Goal: Find specific page/section: Find specific page/section

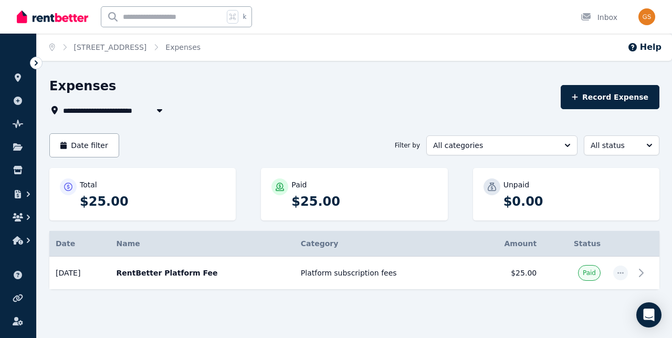
click at [16, 75] on icon at bounding box center [18, 78] width 6 height 8
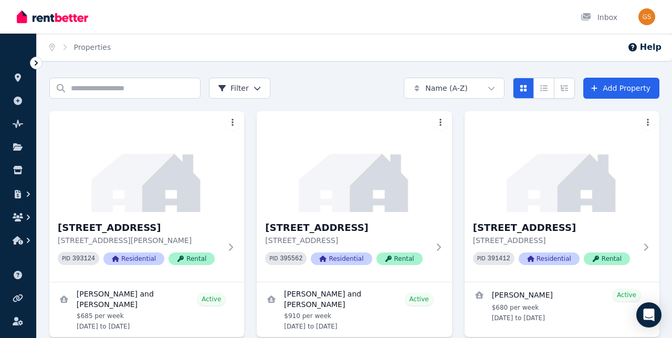
scroll to position [47, 0]
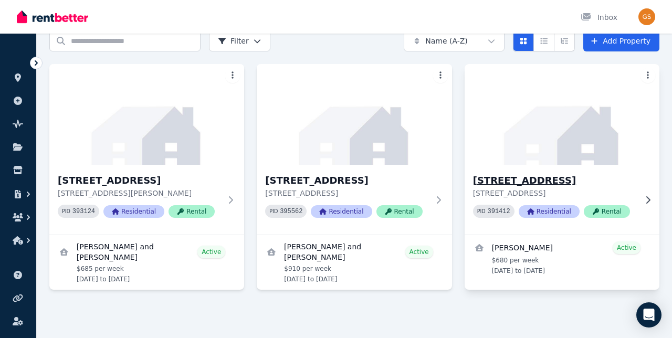
click at [498, 175] on h3 "[STREET_ADDRESS]" at bounding box center [554, 180] width 163 height 15
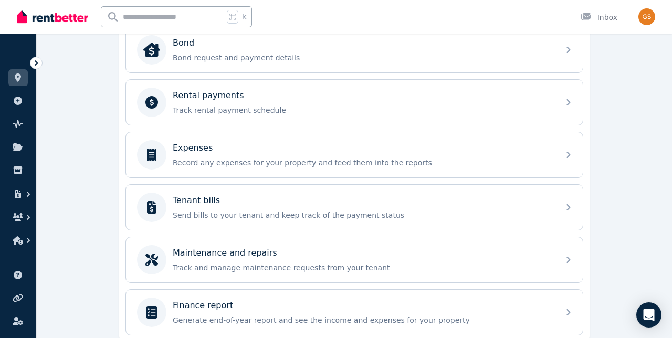
scroll to position [408, 0]
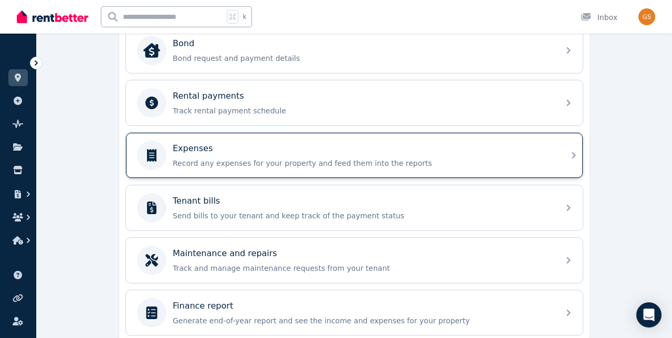
click at [355, 148] on div "Expenses" at bounding box center [363, 148] width 380 height 13
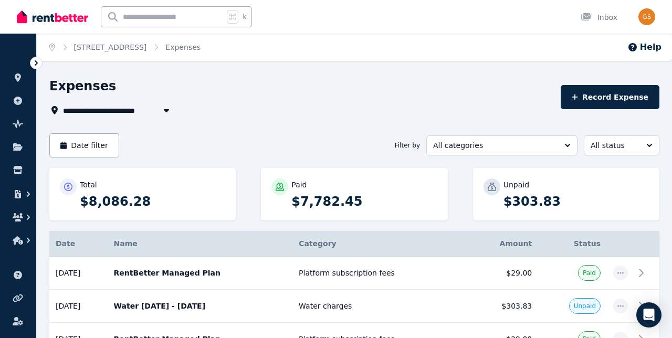
click at [404, 76] on div "**********" at bounding box center [336, 169] width 672 height 338
click at [12, 75] on link at bounding box center [17, 77] width 19 height 17
